Goal: Task Accomplishment & Management: Manage account settings

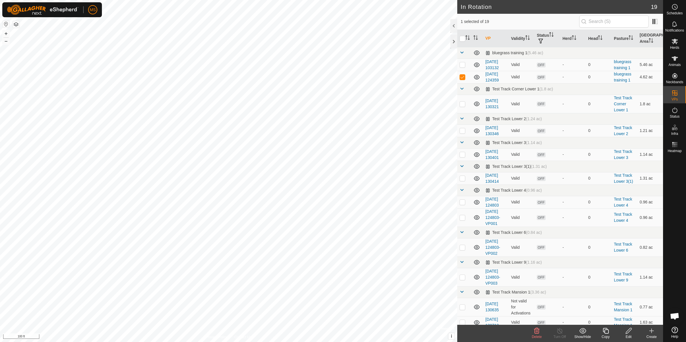
click at [535, 333] on icon at bounding box center [536, 330] width 7 height 7
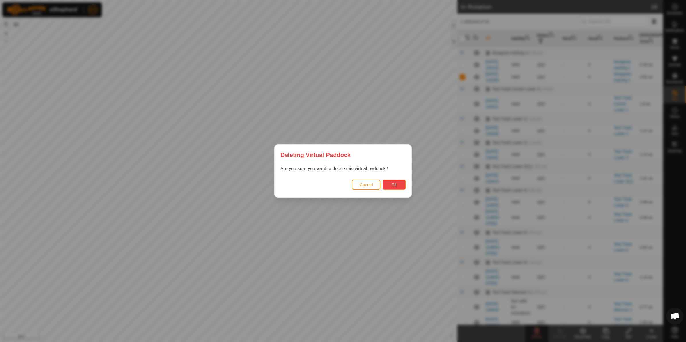
click at [388, 188] on button "Ok" at bounding box center [393, 185] width 23 height 10
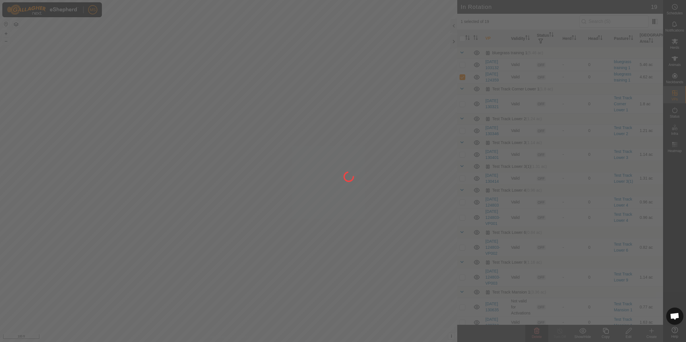
checkbox input "false"
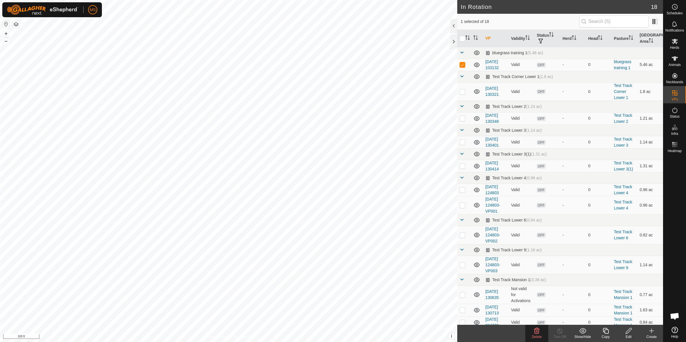
click at [532, 333] on delete-svg-icon at bounding box center [536, 330] width 23 height 7
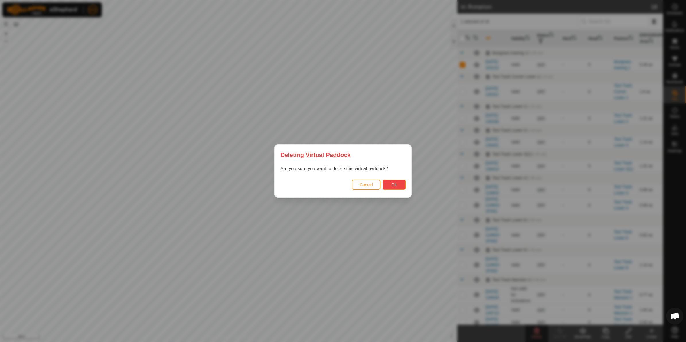
click at [389, 186] on button "Ok" at bounding box center [393, 185] width 23 height 10
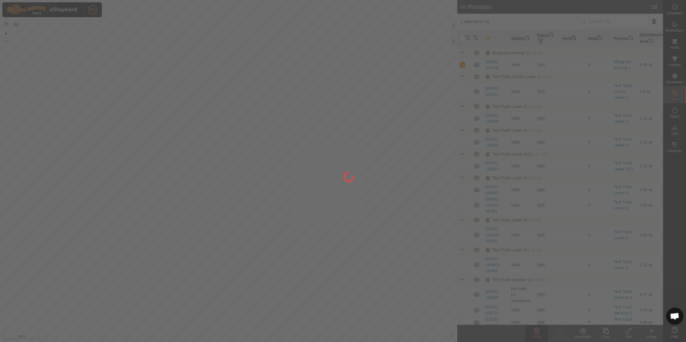
checkbox input "false"
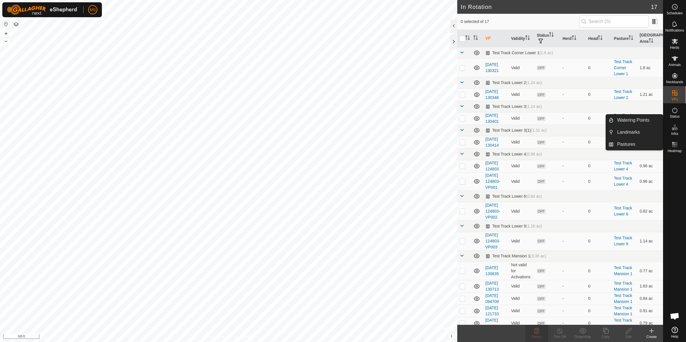
click at [677, 130] on icon at bounding box center [674, 127] width 7 height 7
click at [634, 146] on link "Pastures" at bounding box center [637, 144] width 49 height 11
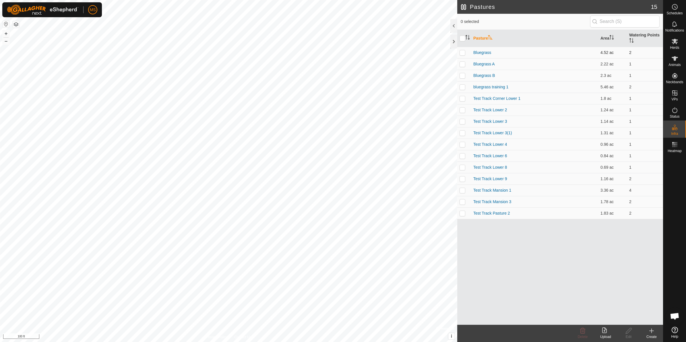
click at [462, 51] on p-checkbox at bounding box center [462, 52] width 6 height 5
checkbox input "true"
click at [461, 66] on p-checkbox at bounding box center [462, 64] width 6 height 5
checkbox input "true"
click at [466, 74] on td at bounding box center [464, 75] width 14 height 11
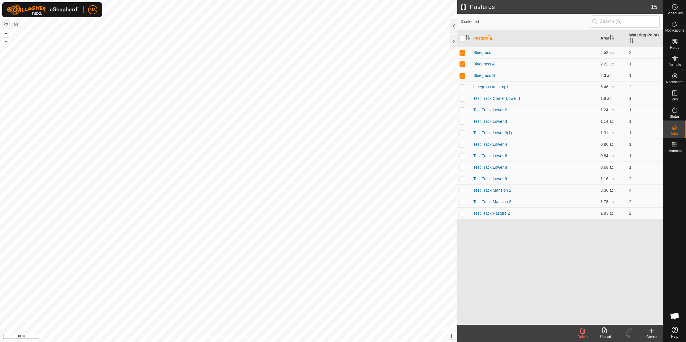
click at [466, 74] on td at bounding box center [464, 75] width 14 height 11
checkbox input "false"
click at [463, 66] on p-checkbox at bounding box center [462, 64] width 6 height 5
checkbox input "false"
click at [462, 52] on p-checkbox at bounding box center [462, 52] width 6 height 5
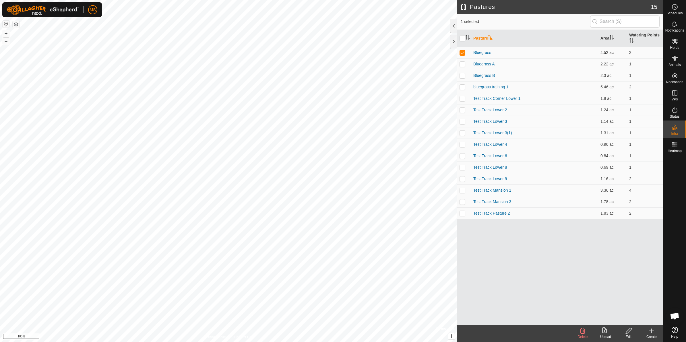
checkbox input "false"
click at [460, 87] on p-checkbox at bounding box center [462, 87] width 6 height 5
click at [585, 332] on icon at bounding box center [582, 330] width 7 height 7
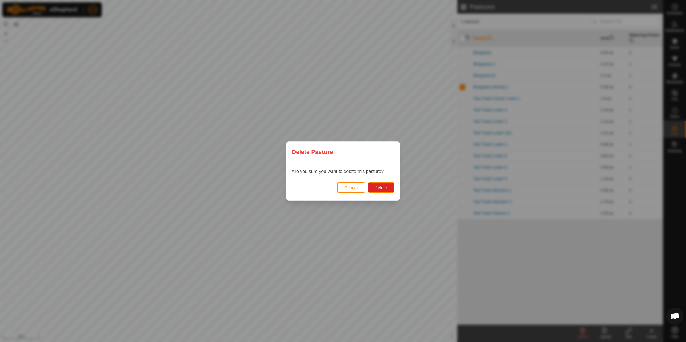
click at [394, 189] on div "Cancel Delete" at bounding box center [343, 191] width 114 height 20
click at [386, 187] on span "Delete" at bounding box center [381, 187] width 12 height 5
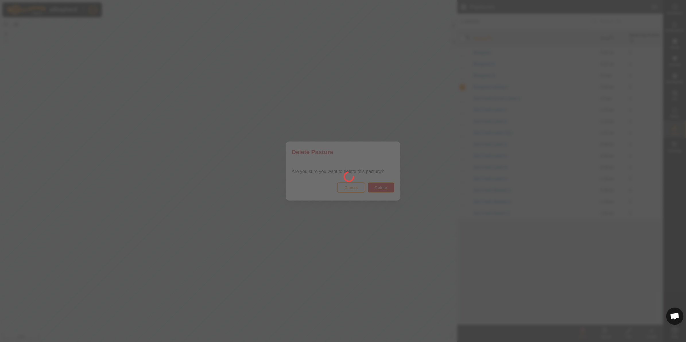
checkbox input "false"
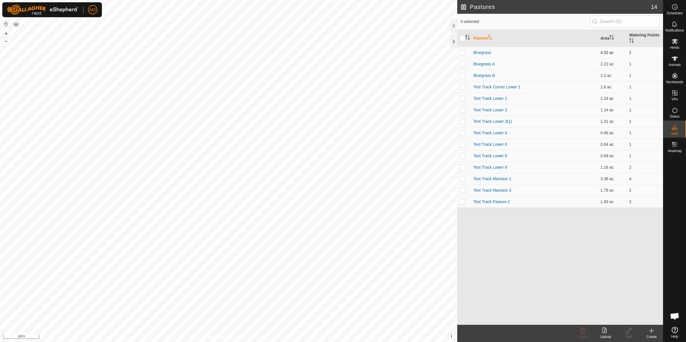
click at [462, 53] on p-checkbox at bounding box center [462, 52] width 6 height 5
checkbox input "true"
click at [459, 69] on td at bounding box center [464, 63] width 14 height 11
checkbox input "true"
click at [462, 77] on p-checkbox at bounding box center [462, 75] width 6 height 5
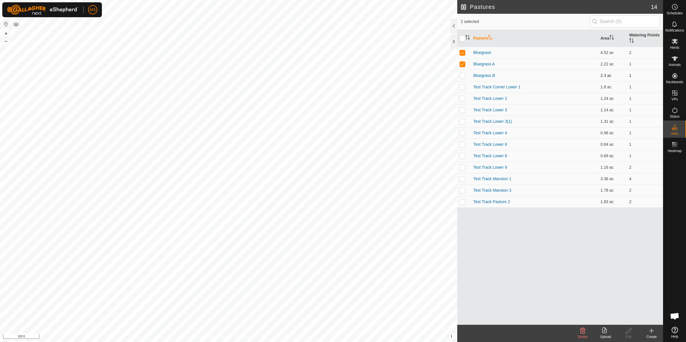
checkbox input "true"
click at [583, 328] on icon at bounding box center [582, 330] width 7 height 7
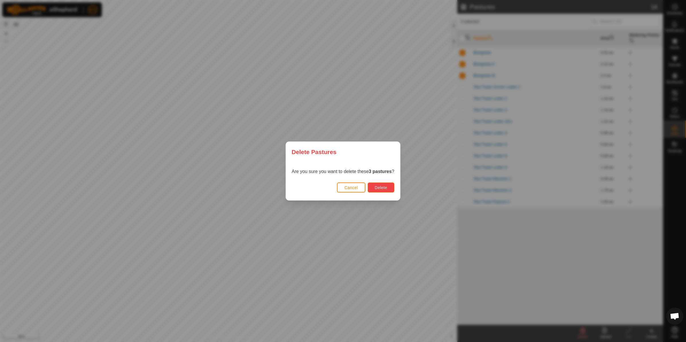
click at [385, 184] on button "Delete" at bounding box center [380, 187] width 27 height 10
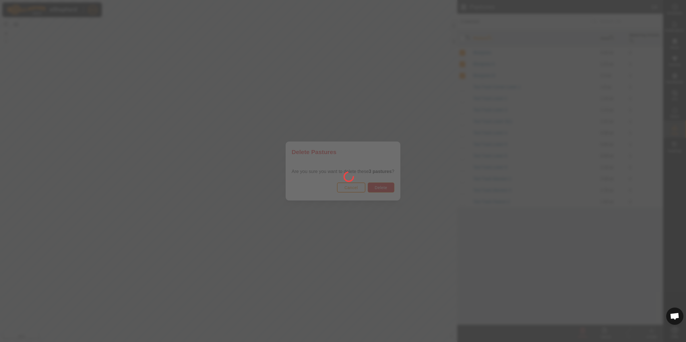
checkbox input "false"
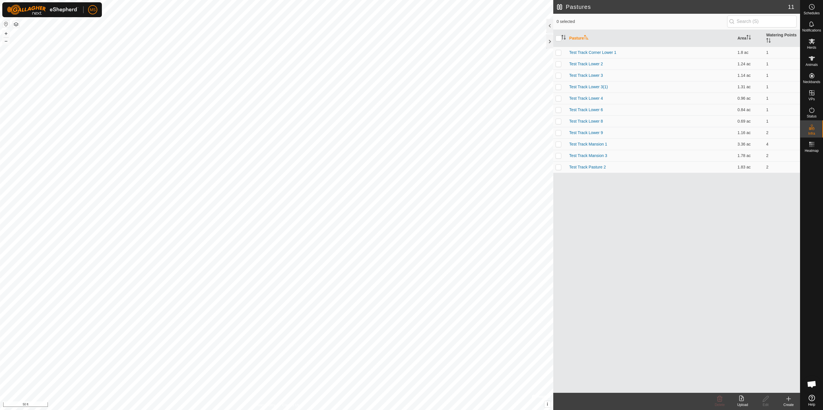
click at [685, 342] on div "Create" at bounding box center [788, 405] width 23 height 5
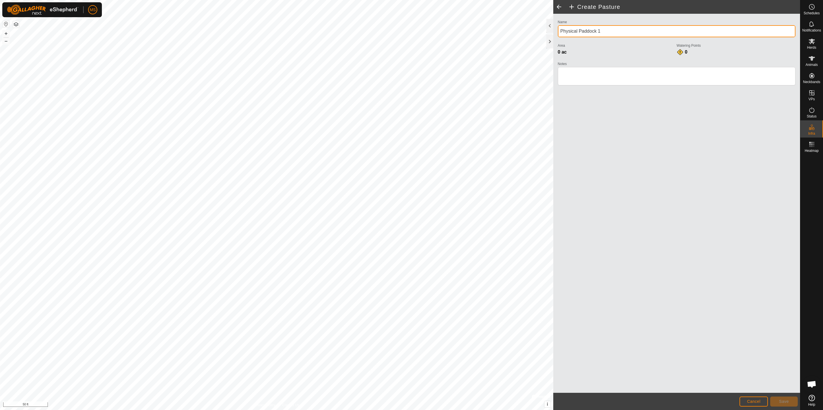
click at [632, 32] on input "Physical Paddock 1" at bounding box center [676, 31] width 237 height 12
type input "Pasture 9 Demo"
click at [685, 342] on button "Save" at bounding box center [784, 402] width 28 height 10
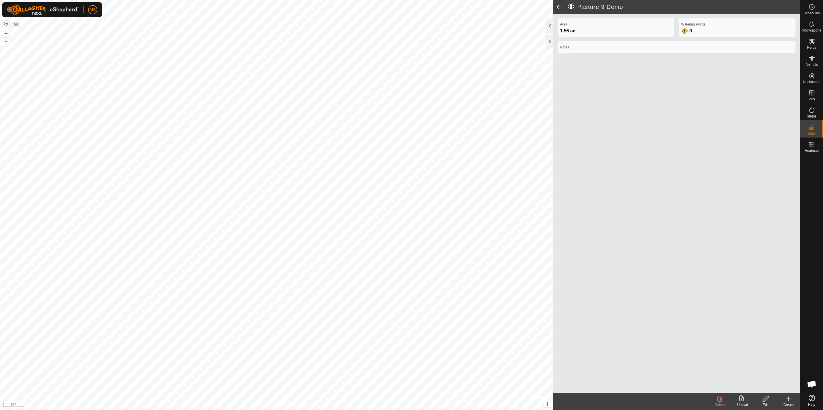
click at [685, 30] on div "Watering Points 0" at bounding box center [737, 27] width 116 height 18
click at [685, 31] on div "Watering Points 0" at bounding box center [737, 27] width 116 height 18
click at [685, 119] on link "Watering Points" at bounding box center [774, 119] width 49 height 11
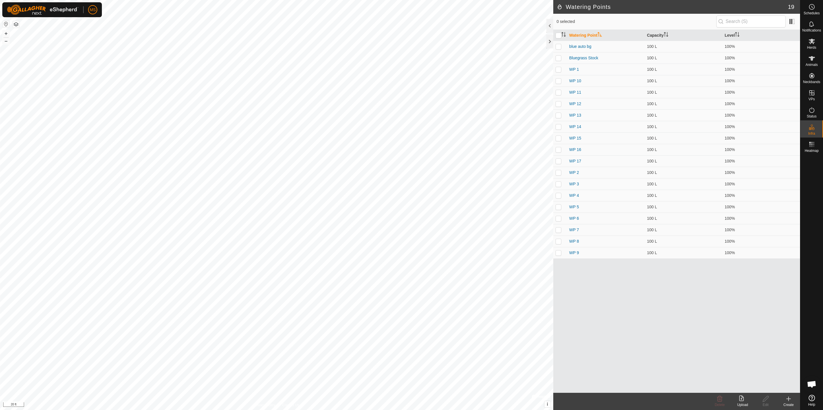
click at [685, 342] on div "Create" at bounding box center [788, 405] width 23 height 5
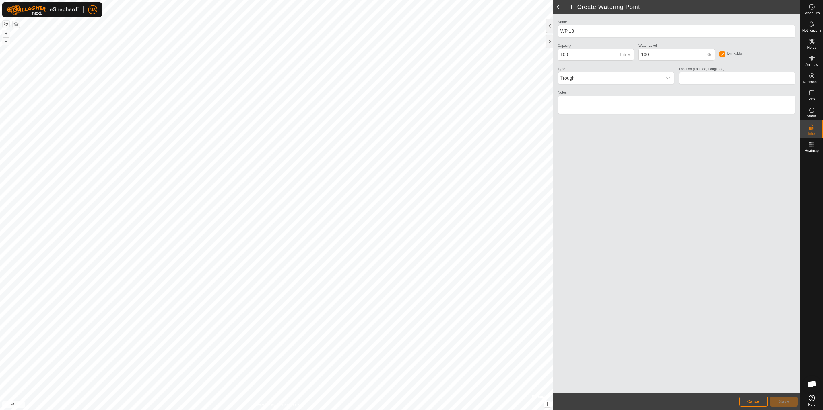
type input "40.865528, -77.842181"
click at [685, 342] on span "Save" at bounding box center [784, 402] width 10 height 5
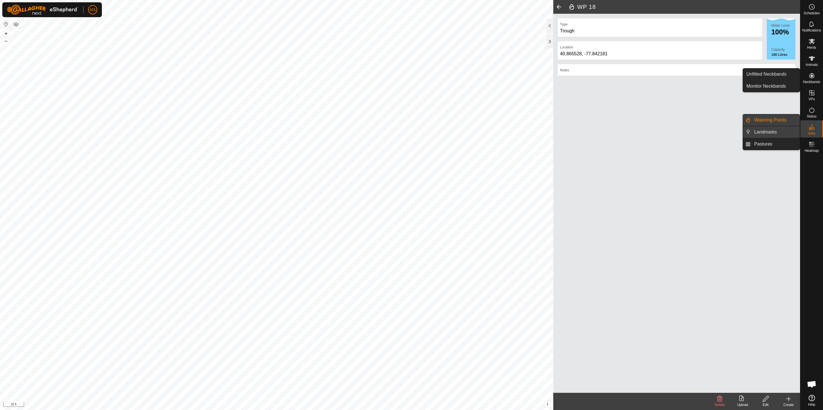
click at [685, 136] on link "Landmarks" at bounding box center [774, 131] width 49 height 11
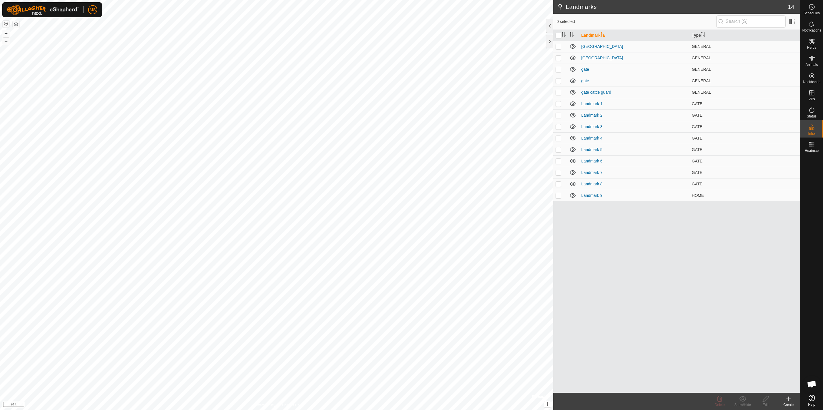
click at [685, 342] on div "Create" at bounding box center [788, 405] width 23 height 5
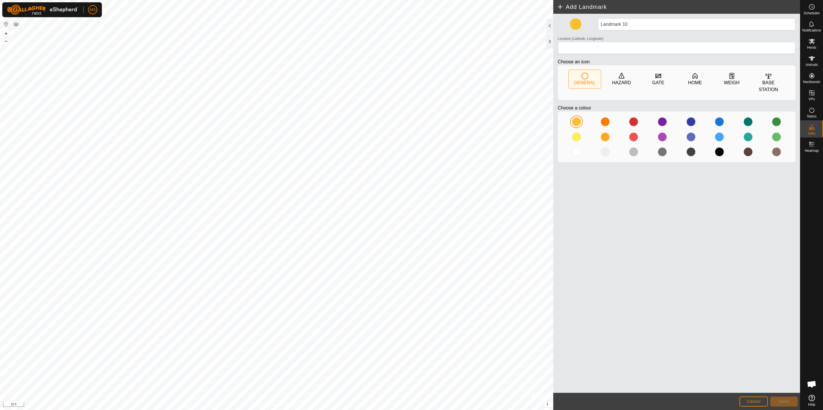
type input "40.865508, -77.842178"
click at [655, 74] on icon at bounding box center [658, 76] width 6 height 5
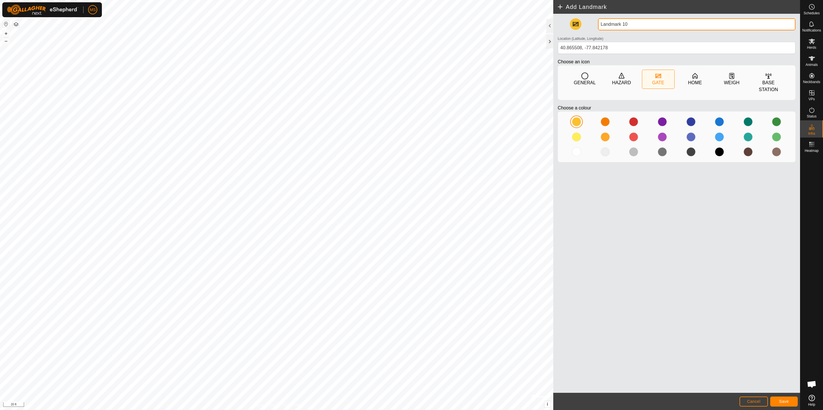
click at [622, 22] on input "Landmark 10" at bounding box center [696, 24] width 197 height 12
type input "gate"
click at [685, 342] on button "Save" at bounding box center [784, 402] width 28 height 10
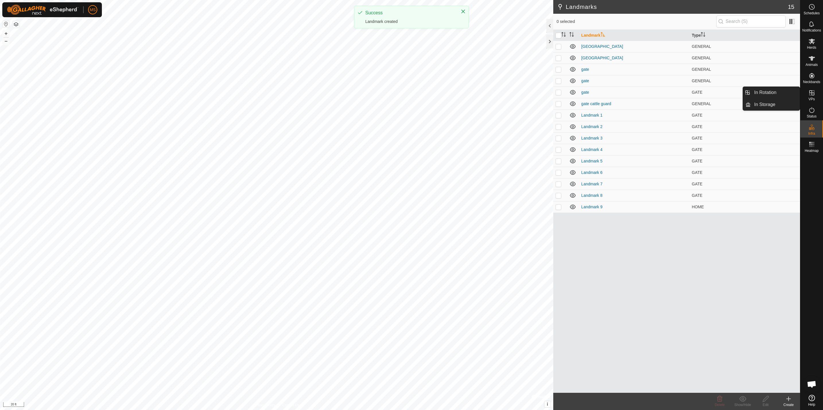
click at [685, 91] on icon at bounding box center [811, 92] width 7 height 7
click at [685, 94] on icon at bounding box center [811, 92] width 7 height 7
click at [685, 93] on icon at bounding box center [811, 92] width 7 height 7
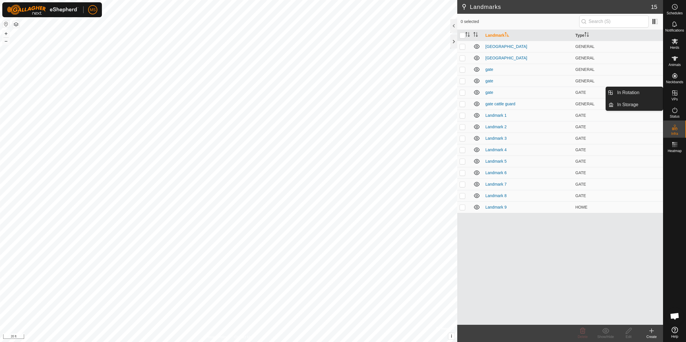
click at [675, 90] on icon at bounding box center [674, 92] width 7 height 7
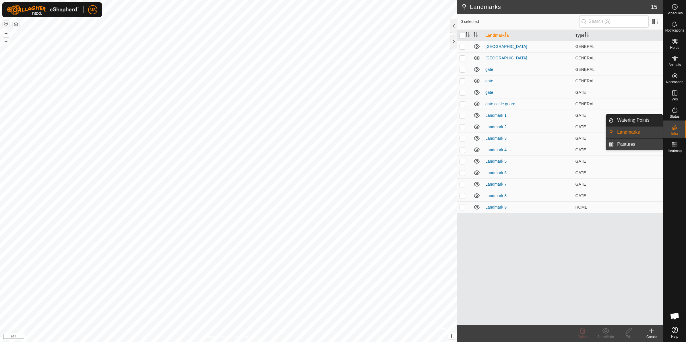
click at [644, 143] on link "Pastures" at bounding box center [637, 144] width 49 height 11
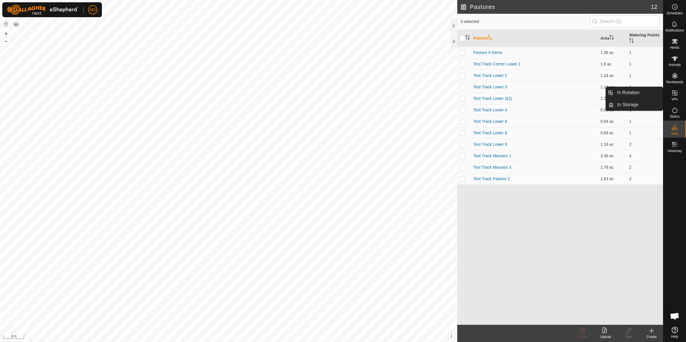
click at [673, 87] on div "VPs" at bounding box center [674, 94] width 23 height 17
click at [675, 57] on icon at bounding box center [674, 58] width 6 height 5
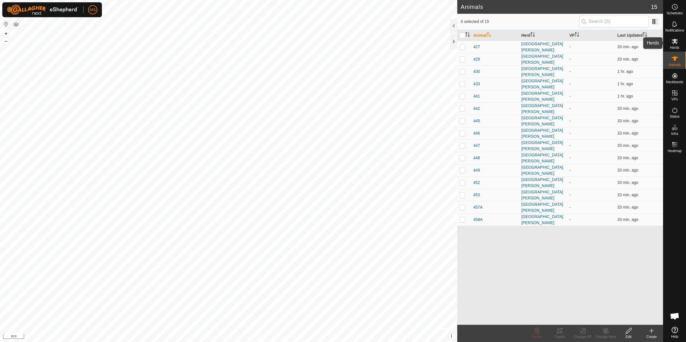
click at [675, 43] on icon at bounding box center [674, 41] width 7 height 7
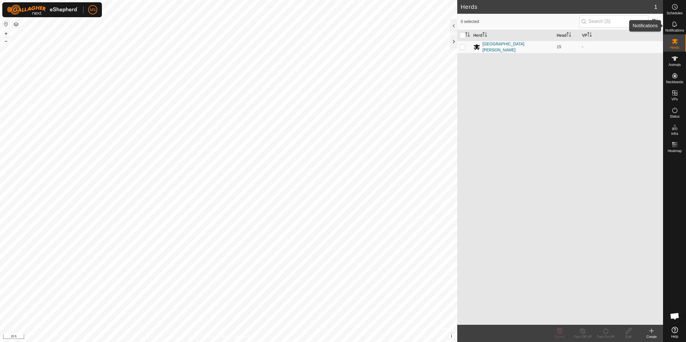
click at [675, 26] on icon at bounding box center [674, 24] width 7 height 7
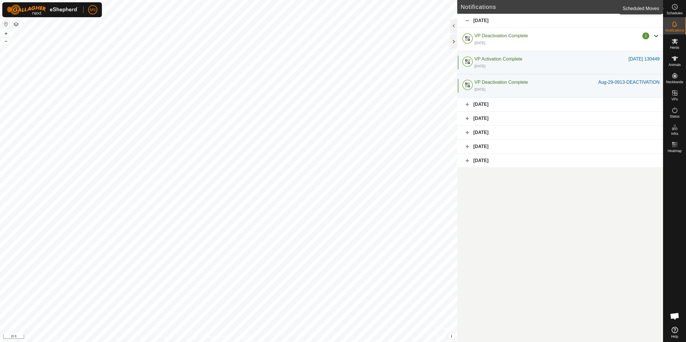
click at [683, 10] on div "Schedules" at bounding box center [674, 8] width 23 height 17
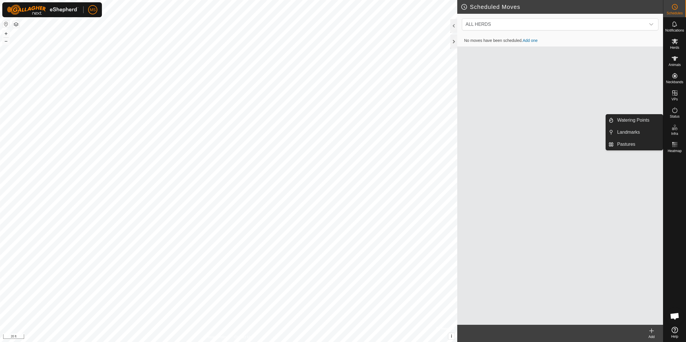
click at [673, 126] on icon at bounding box center [674, 127] width 7 height 7
click at [674, 104] on div "Status" at bounding box center [674, 111] width 23 height 17
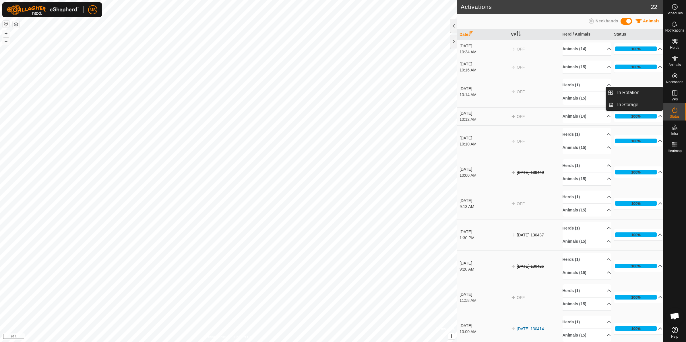
click at [676, 89] on icon at bounding box center [674, 92] width 7 height 7
click at [676, 77] on icon at bounding box center [674, 75] width 5 height 5
click at [674, 59] on icon at bounding box center [674, 58] width 6 height 5
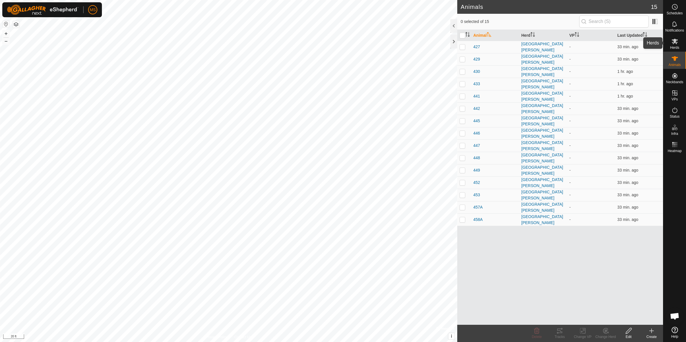
click at [672, 40] on icon at bounding box center [674, 41] width 6 height 5
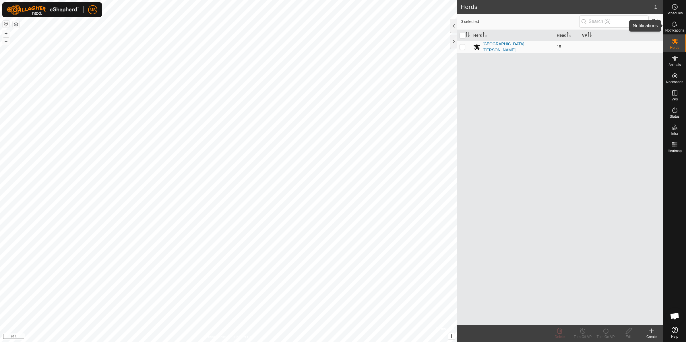
click at [675, 29] on span "Notifications" at bounding box center [674, 30] width 19 height 3
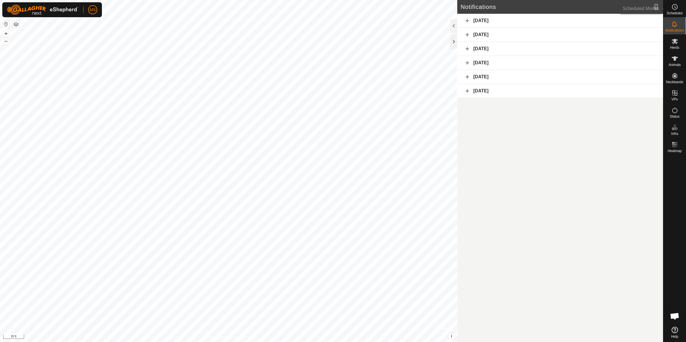
click at [676, 9] on icon at bounding box center [674, 6] width 7 height 7
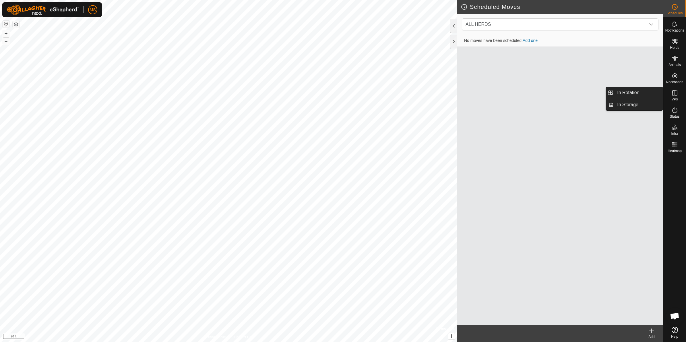
click at [675, 88] on es-virtualpaddocks-svg-icon at bounding box center [674, 92] width 10 height 9
click at [674, 91] on icon at bounding box center [674, 92] width 5 height 5
click at [657, 93] on link "In Rotation" at bounding box center [637, 92] width 49 height 11
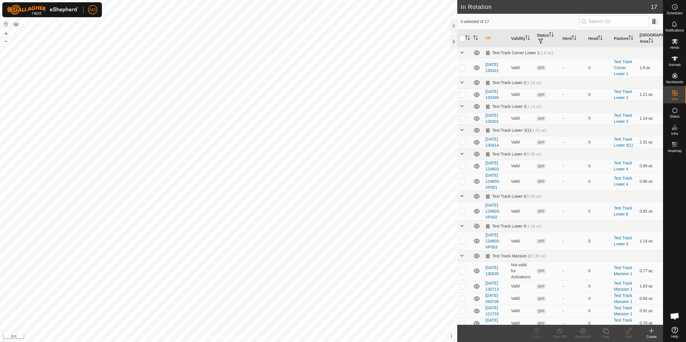
click at [657, 334] on create-svg-icon at bounding box center [651, 330] width 23 height 7
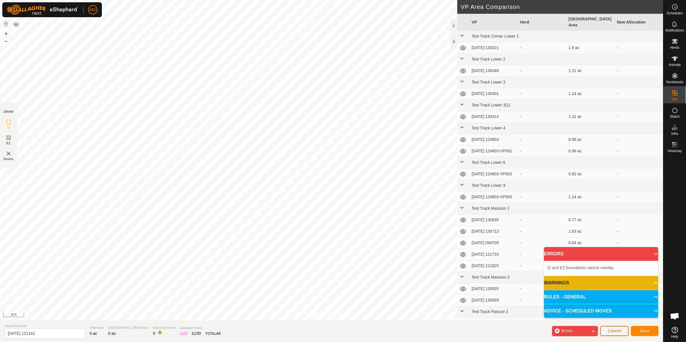
click at [610, 328] on span "Cancel" at bounding box center [613, 330] width 13 height 5
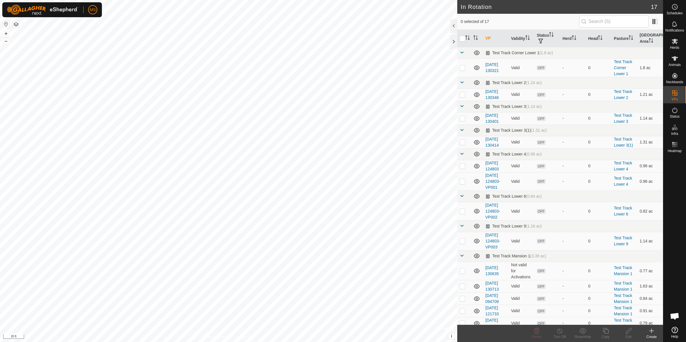
click at [651, 331] on icon at bounding box center [651, 331] width 4 height 0
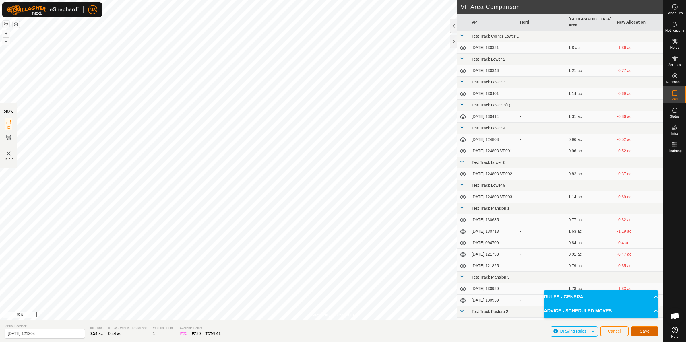
click at [652, 334] on button "Save" at bounding box center [644, 331] width 28 height 10
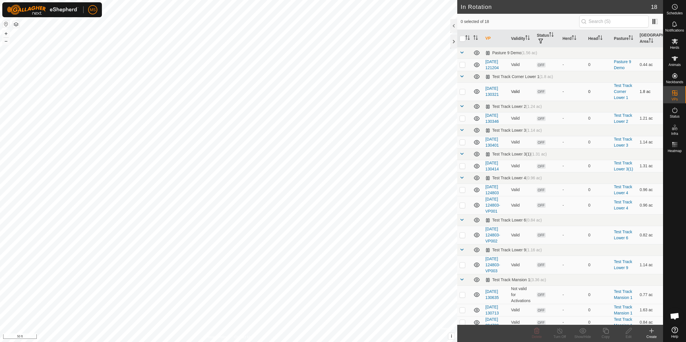
checkbox input "true"
click at [492, 61] on link "[DATE] 121204" at bounding box center [491, 64] width 13 height 11
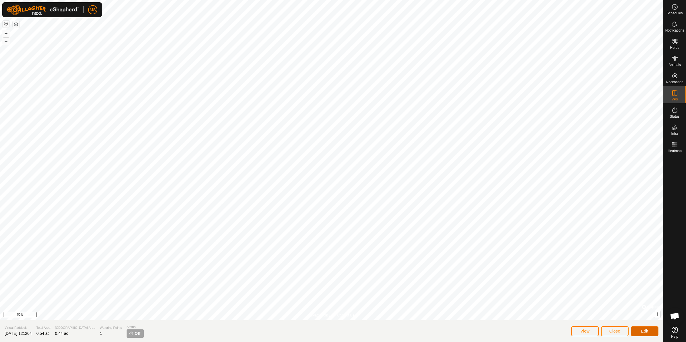
click at [634, 328] on button "Edit" at bounding box center [644, 331] width 28 height 10
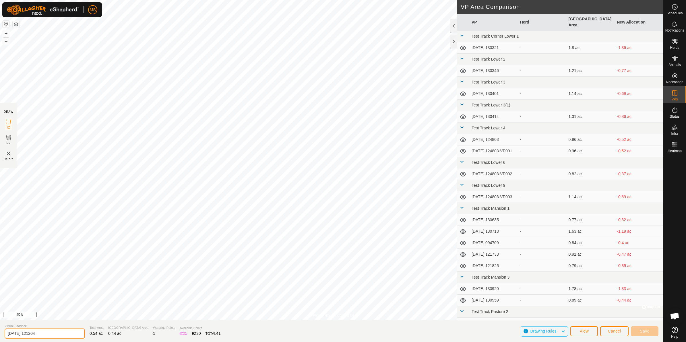
click at [60, 333] on input "[DATE] 121204" at bounding box center [45, 333] width 80 height 10
click at [60, 332] on input "[DATE] 121204" at bounding box center [45, 333] width 80 height 10
click at [63, 331] on input "[DATE] 121204" at bounding box center [45, 333] width 80 height 10
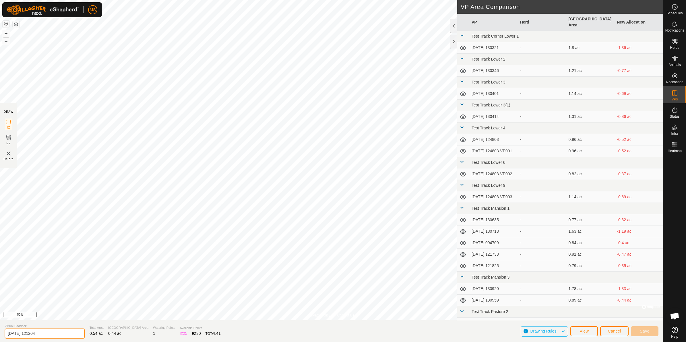
click at [64, 333] on input "[DATE] 121204" at bounding box center [45, 333] width 80 height 10
click at [63, 332] on input "[DATE] 121204" at bounding box center [45, 333] width 80 height 10
type input "T"
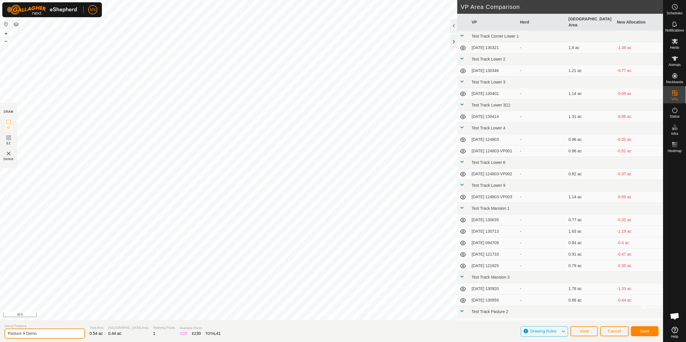
type input "Pasture 9 Demo"
click at [648, 332] on span "Save" at bounding box center [644, 331] width 10 height 5
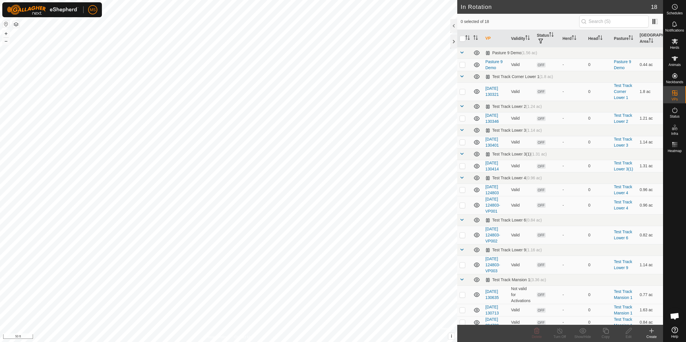
click at [651, 332] on icon at bounding box center [651, 330] width 7 height 7
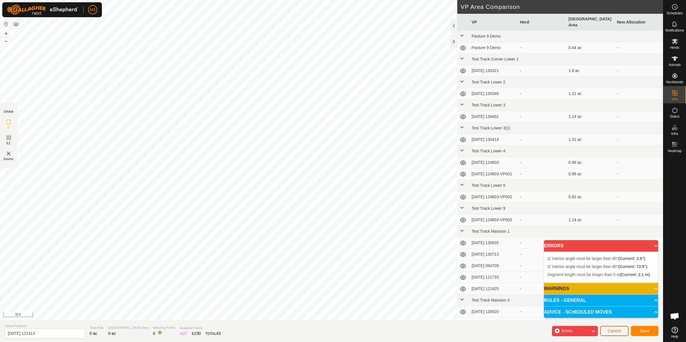
click at [614, 330] on span "Cancel" at bounding box center [613, 330] width 13 height 5
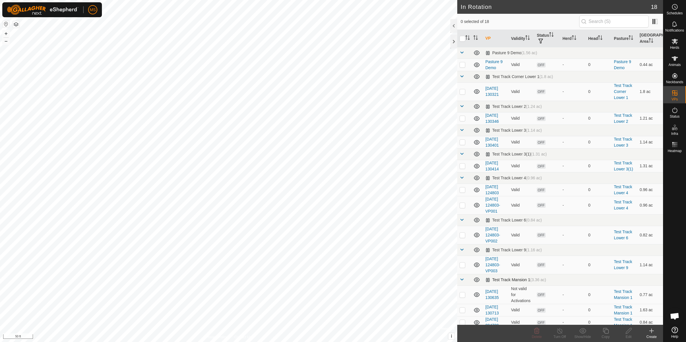
checkbox input "true"
click at [610, 335] on div "Copy" at bounding box center [605, 336] width 23 height 5
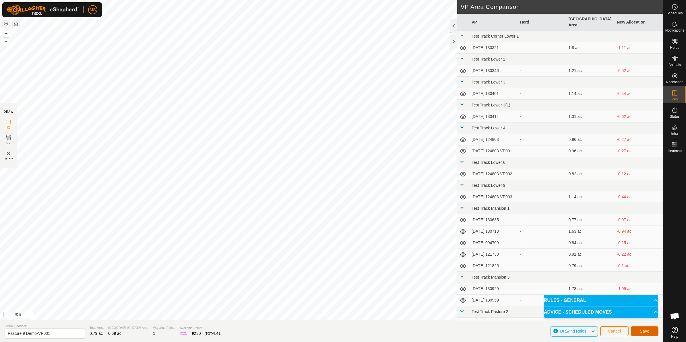
click at [640, 332] on span "Save" at bounding box center [644, 331] width 10 height 5
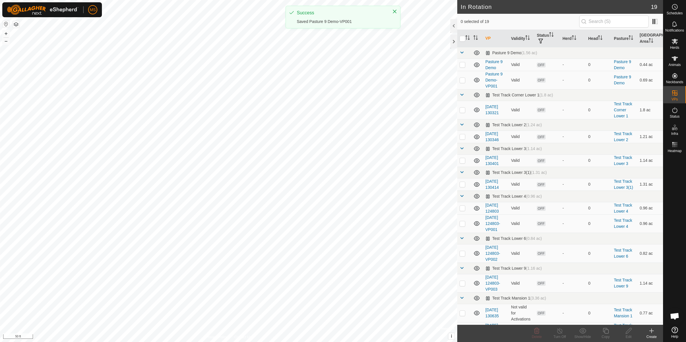
checkbox input "true"
click at [627, 331] on icon at bounding box center [628, 330] width 7 height 7
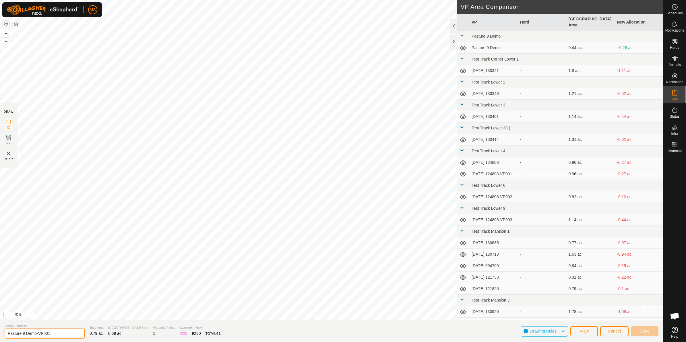
click at [49, 333] on input "Pasture 9 Demo-VP001" at bounding box center [45, 333] width 80 height 10
click at [49, 330] on input "Pasture 9 Demo-VP001" at bounding box center [45, 333] width 80 height 10
type input "Pasture 9 Demo-2"
click at [650, 330] on button "Save" at bounding box center [644, 331] width 28 height 10
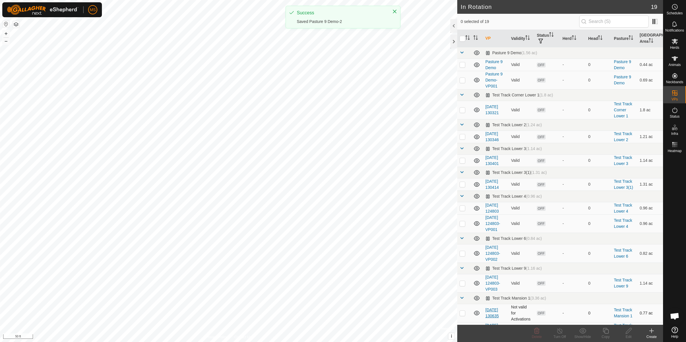
checkbox input "true"
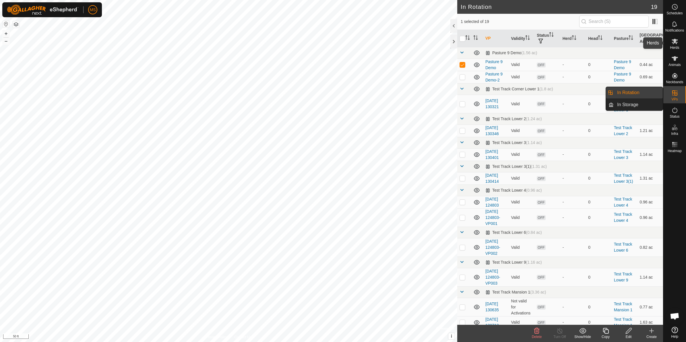
click at [675, 45] on es-mob-svg-icon at bounding box center [674, 41] width 10 height 9
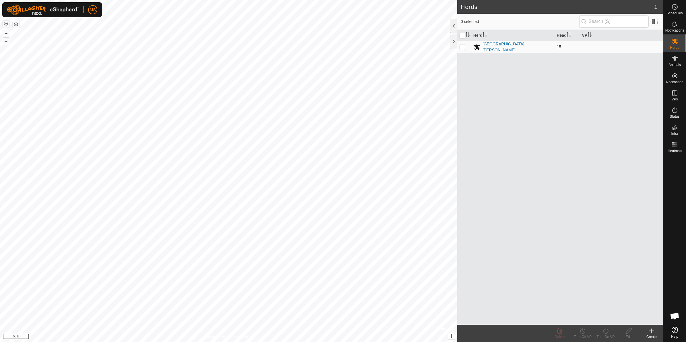
click at [500, 44] on div "[GEOGRAPHIC_DATA][PERSON_NAME]" at bounding box center [517, 47] width 70 height 12
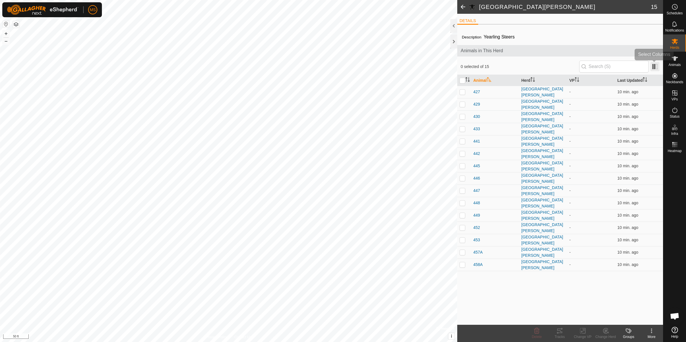
click at [659, 68] on span at bounding box center [654, 66] width 9 height 9
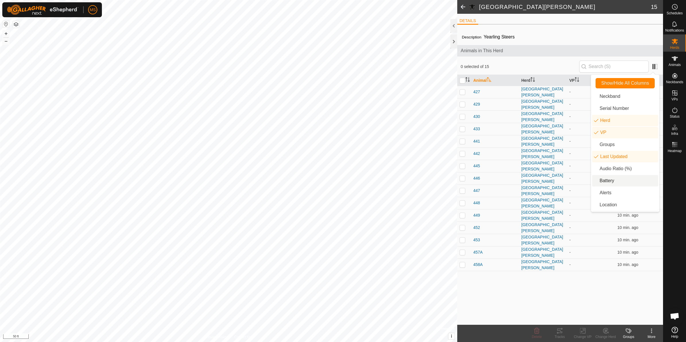
click at [632, 181] on li "Battery" at bounding box center [625, 180] width 66 height 11
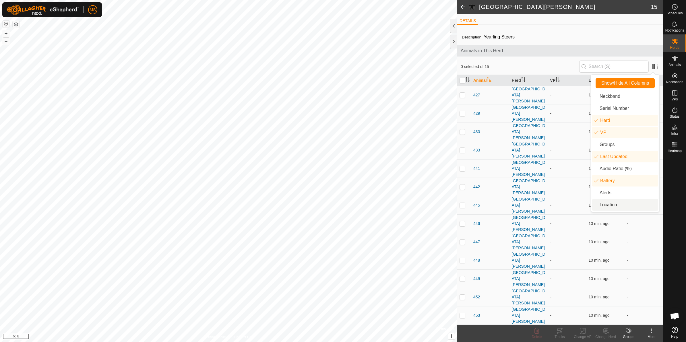
click at [570, 283] on div "Description Yearling Steers Animals in This Herd 0 selected of 15 Animal Herd V…" at bounding box center [560, 195] width 206 height 332
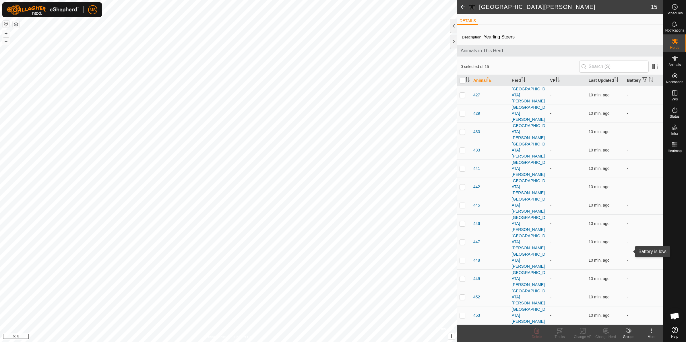
click at [672, 22] on icon at bounding box center [674, 24] width 7 height 7
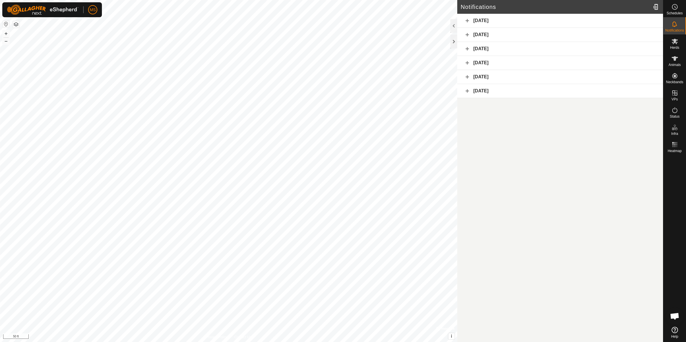
click at [485, 17] on div "[DATE]" at bounding box center [560, 21] width 206 height 14
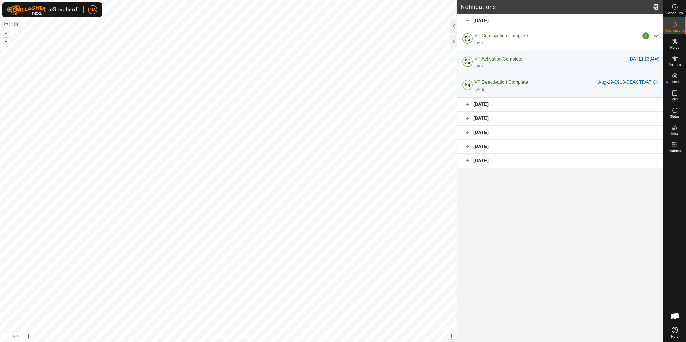
click at [485, 17] on div "[DATE]" at bounding box center [560, 21] width 206 height 14
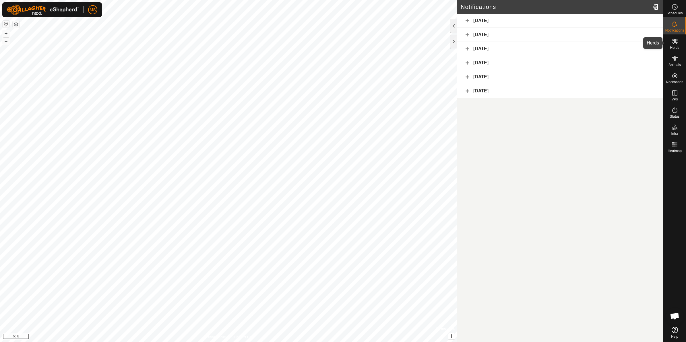
click at [669, 37] on es-mob-svg-icon at bounding box center [674, 41] width 10 height 9
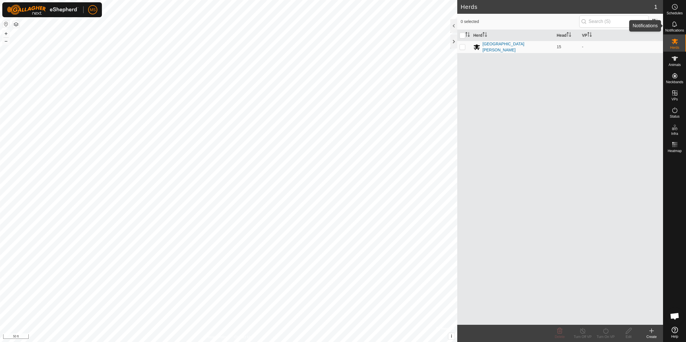
click at [680, 28] on div "Notifications" at bounding box center [674, 25] width 23 height 17
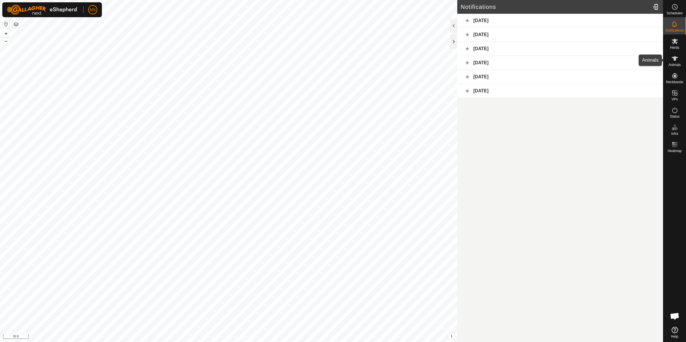
click at [676, 64] on span "Animals" at bounding box center [674, 64] width 12 height 3
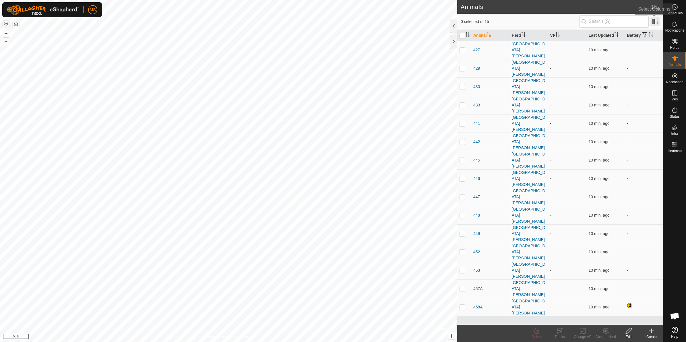
click at [653, 20] on span at bounding box center [654, 21] width 9 height 9
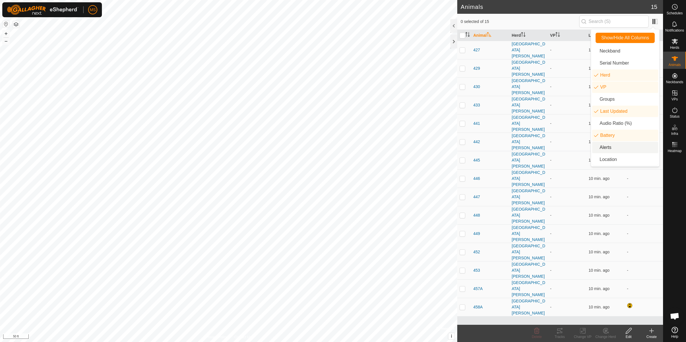
click at [607, 148] on li "Alerts" at bounding box center [625, 147] width 66 height 11
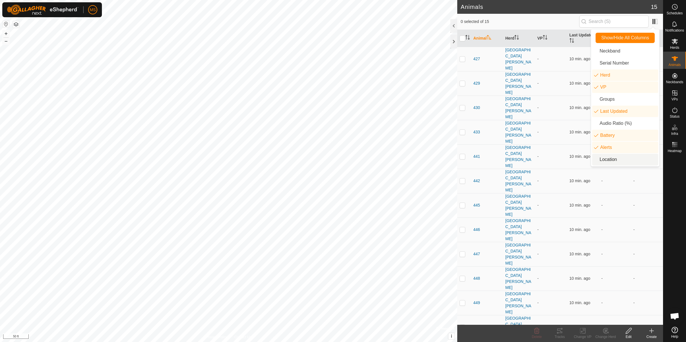
drag, startPoint x: 596, startPoint y: 268, endPoint x: 595, endPoint y: 265, distance: 3.5
click at [595, 266] on div "Animal Herd VP Last Updated Battery Alerts 427 PSU [PERSON_NAME][GEOGRAPHIC_DAT…" at bounding box center [560, 177] width 206 height 295
